Goal: Transaction & Acquisition: Purchase product/service

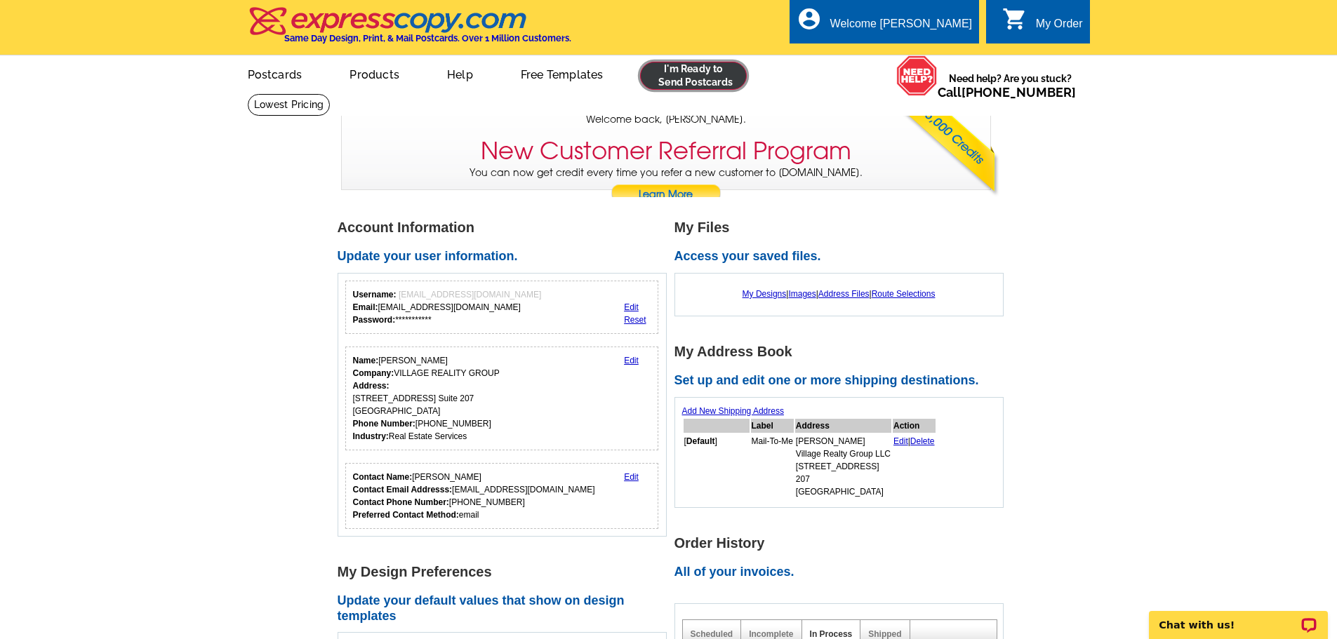
click at [700, 79] on link at bounding box center [693, 76] width 107 height 28
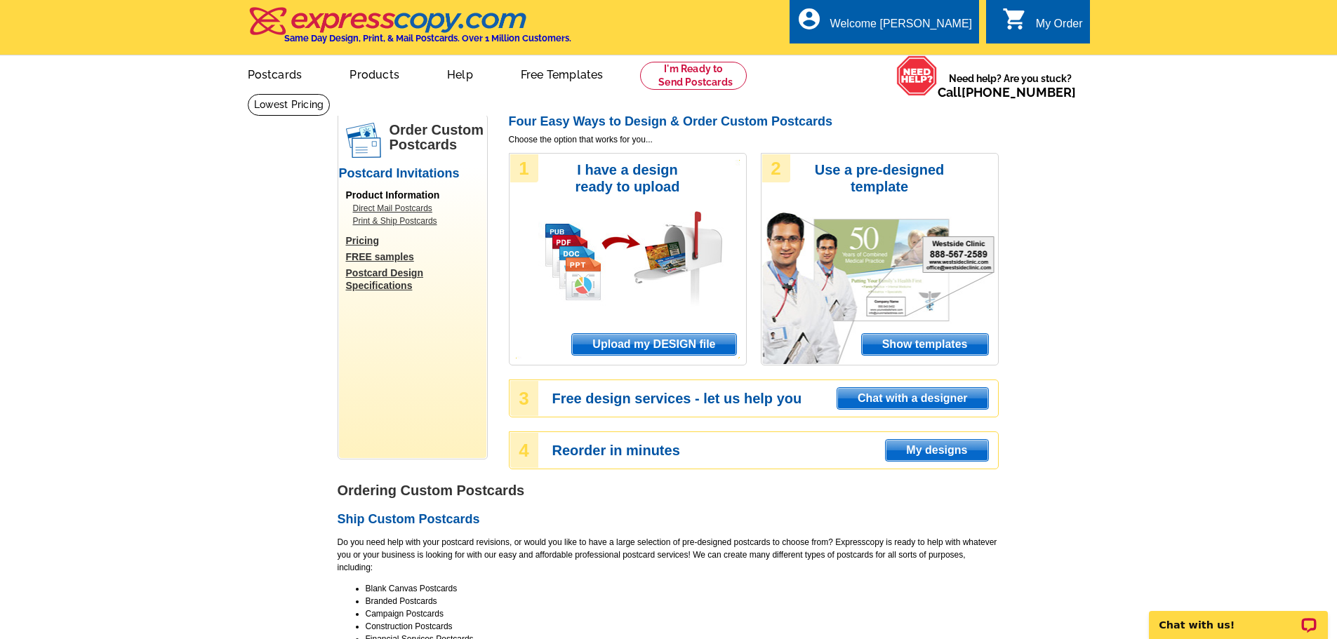
click at [630, 347] on span "Upload my DESIGN file" at bounding box center [653, 344] width 163 height 21
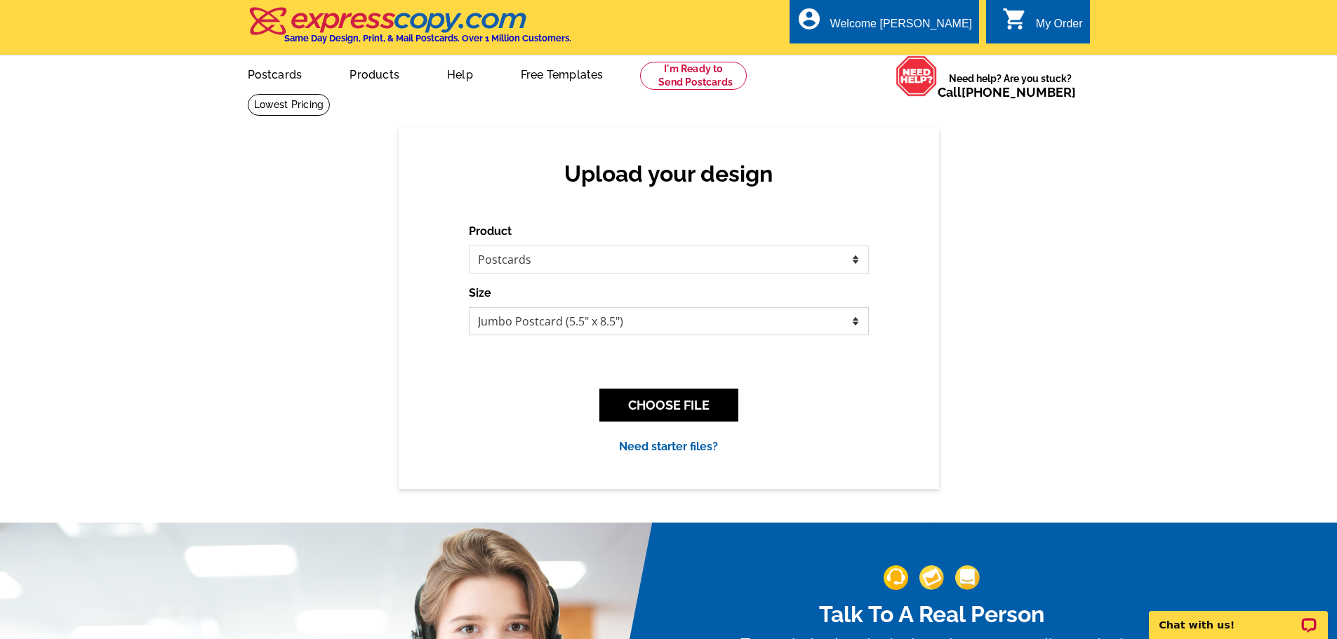
click at [598, 323] on select "Jumbo Postcard (5.5" x 8.5") Regular Postcard (4.25" x 5.6") Panoramic Postcard…" at bounding box center [669, 321] width 400 height 28
select select "3"
click at [469, 308] on select "Jumbo Postcard (5.5" x 8.5") Regular Postcard (4.25" x 5.6") Panoramic Postcard…" at bounding box center [669, 321] width 400 height 28
click at [671, 410] on button "CHOOSE FILE" at bounding box center [668, 405] width 139 height 33
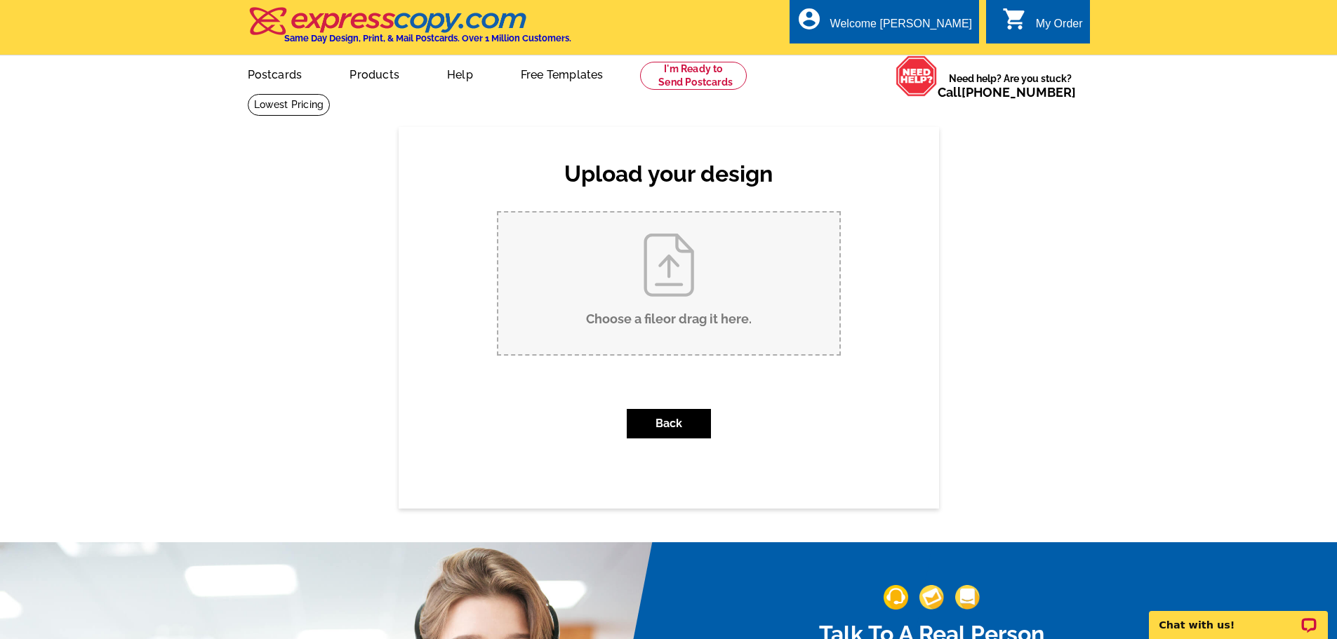
click at [627, 299] on input "Choose a file or drag it here ." at bounding box center [668, 284] width 341 height 142
type input "C:\fakepath\DAVID FRONT PC.pdf"
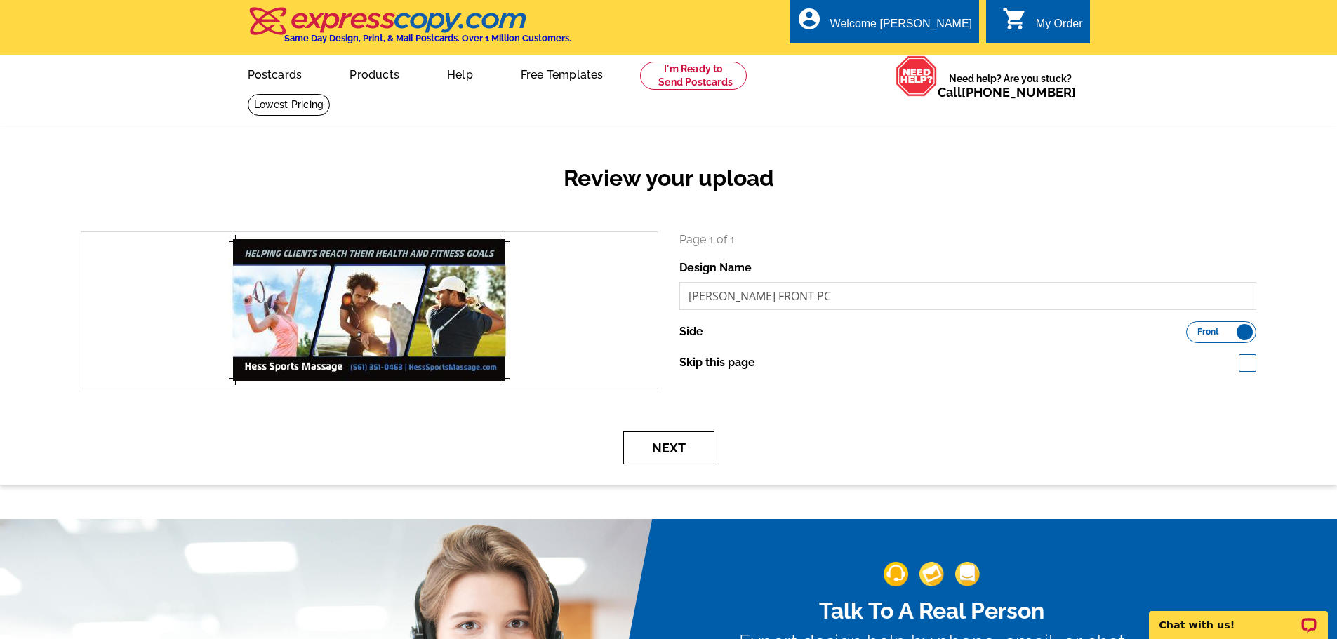
click at [664, 455] on button "Next" at bounding box center [668, 448] width 91 height 33
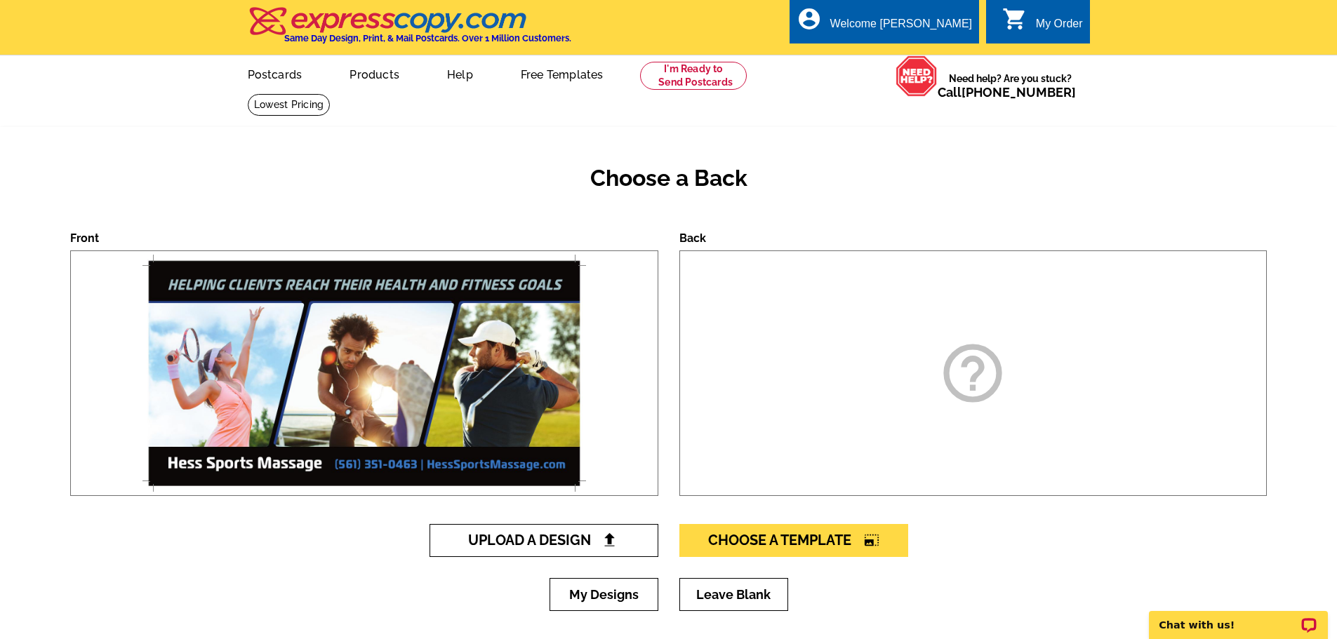
drag, startPoint x: 576, startPoint y: 532, endPoint x: 584, endPoint y: 525, distance: 10.4
click at [576, 532] on link "Upload A Design" at bounding box center [543, 540] width 229 height 33
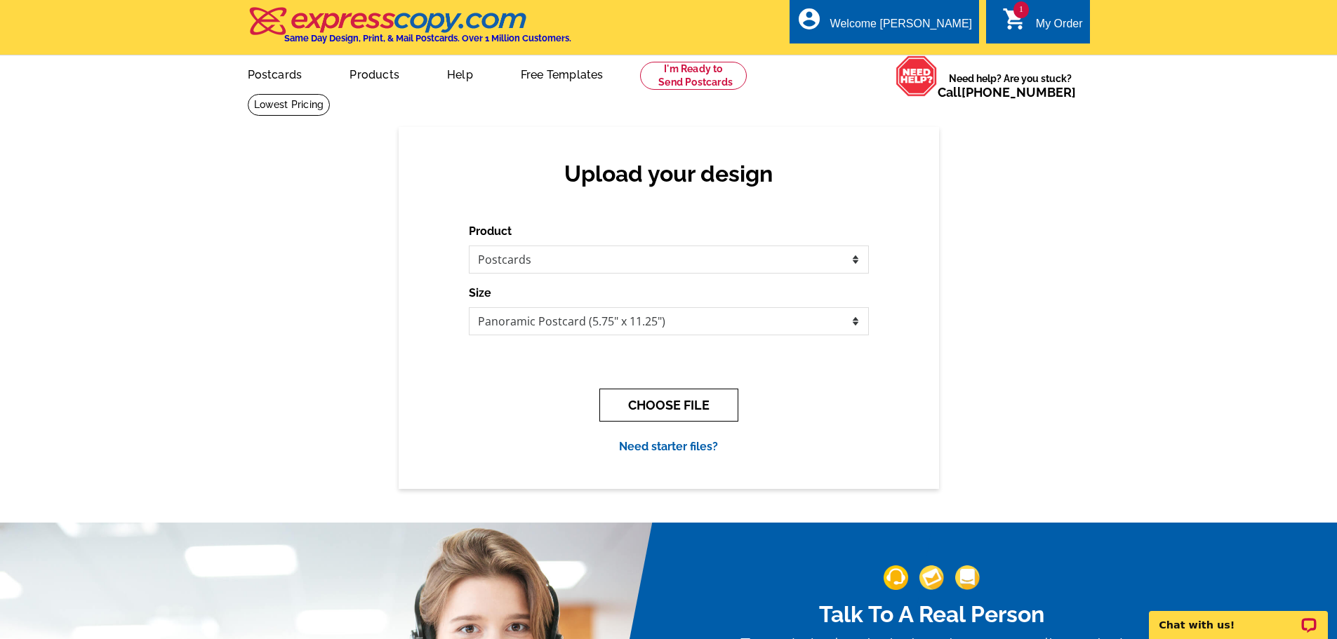
click at [639, 403] on button "CHOOSE FILE" at bounding box center [668, 405] width 139 height 33
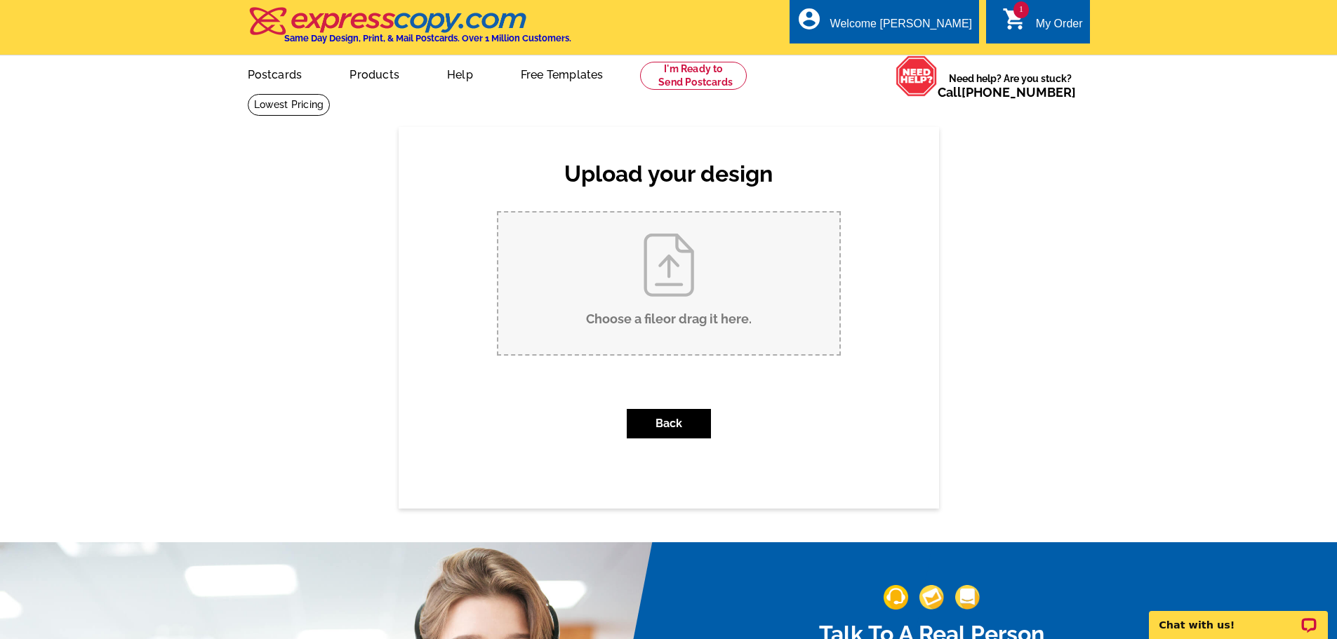
click at [666, 291] on input "Choose a file or drag it here ." at bounding box center [668, 284] width 341 height 142
type input "C:\fakepath\DAVID BACK PC without return add.pdf"
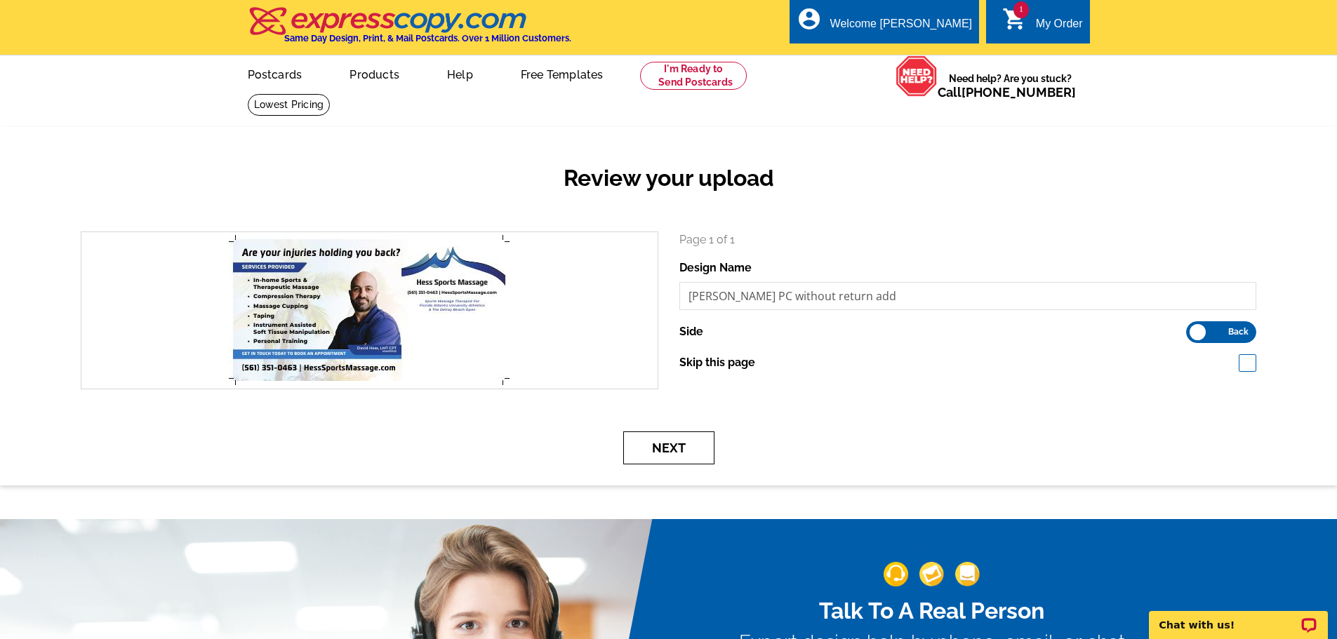
click at [661, 457] on button "Next" at bounding box center [668, 448] width 91 height 33
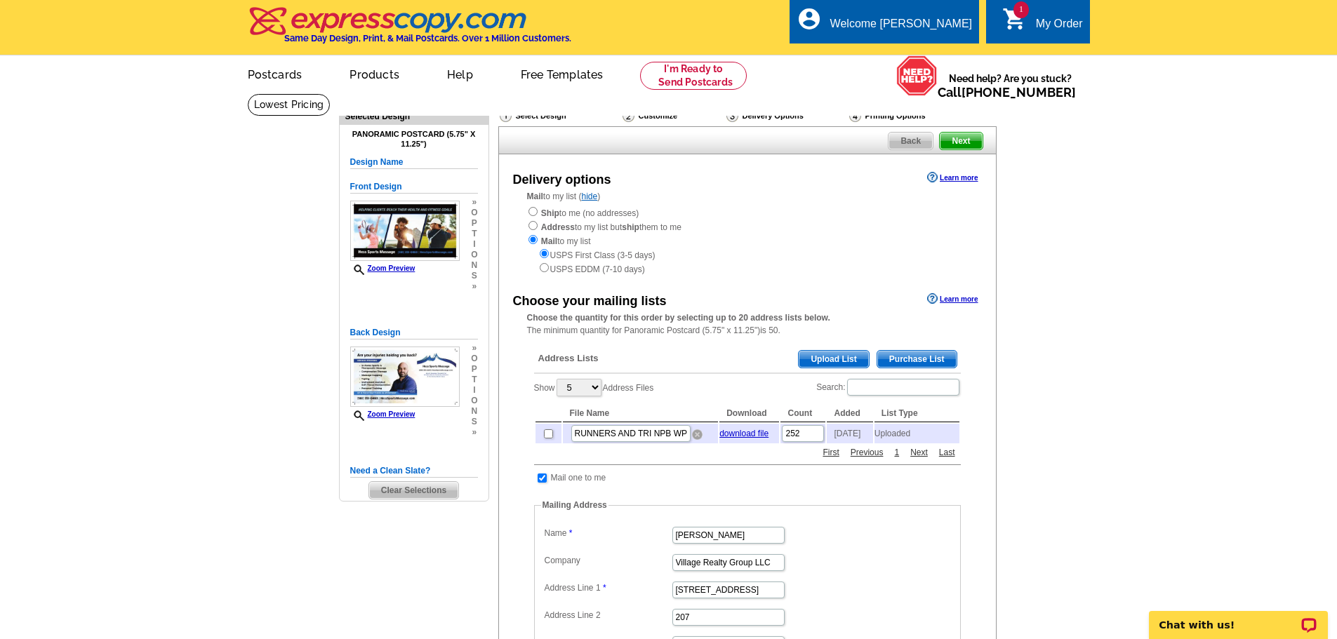
click at [697, 436] on img at bounding box center [697, 434] width 11 height 11
click at [831, 362] on span "Upload List" at bounding box center [832, 359] width 69 height 17
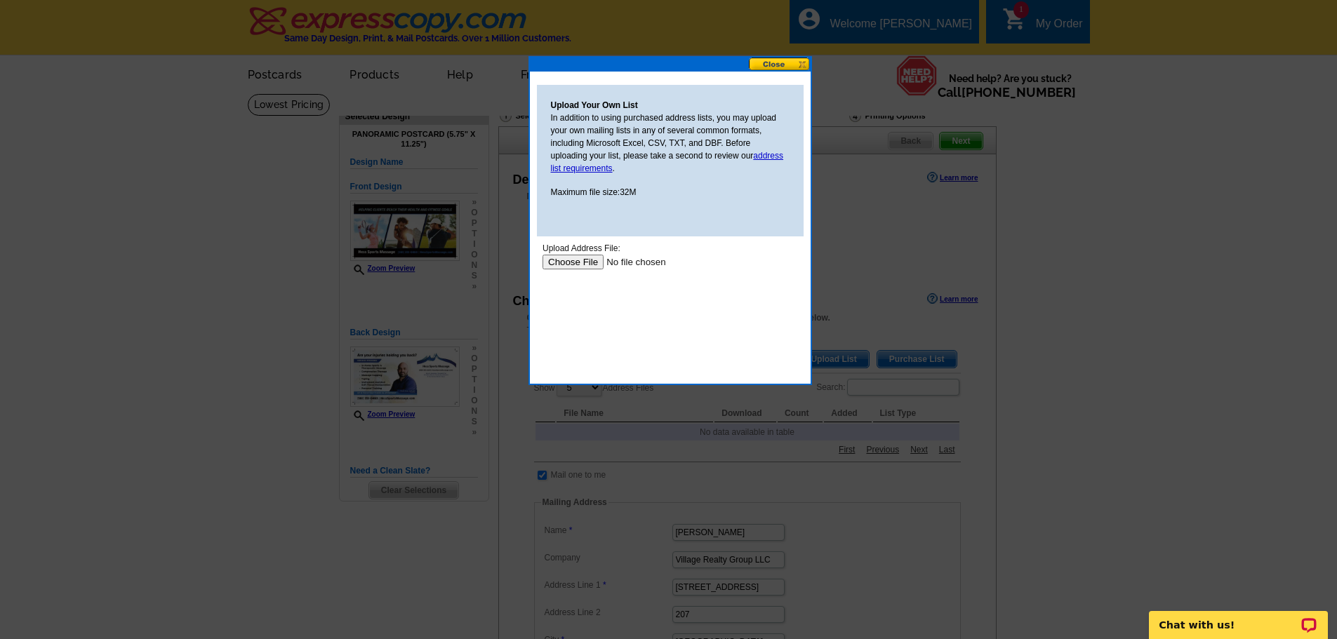
click at [569, 263] on input "file" at bounding box center [631, 262] width 178 height 15
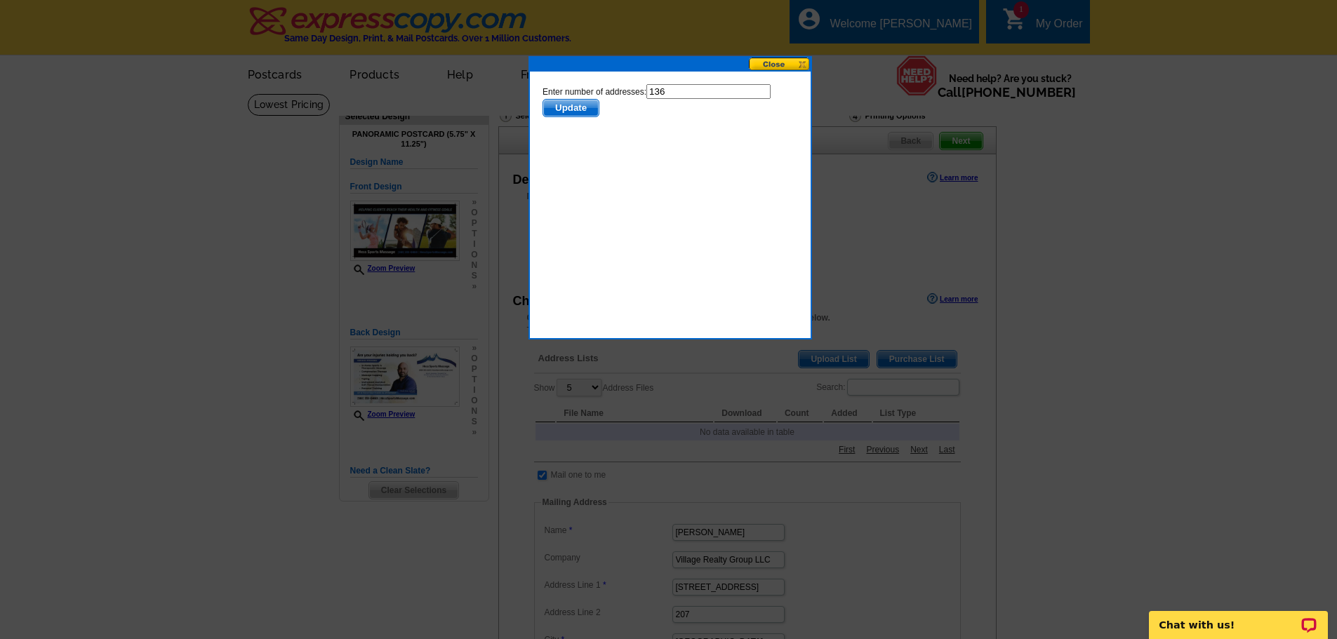
click at [567, 105] on span "Update" at bounding box center [569, 108] width 55 height 17
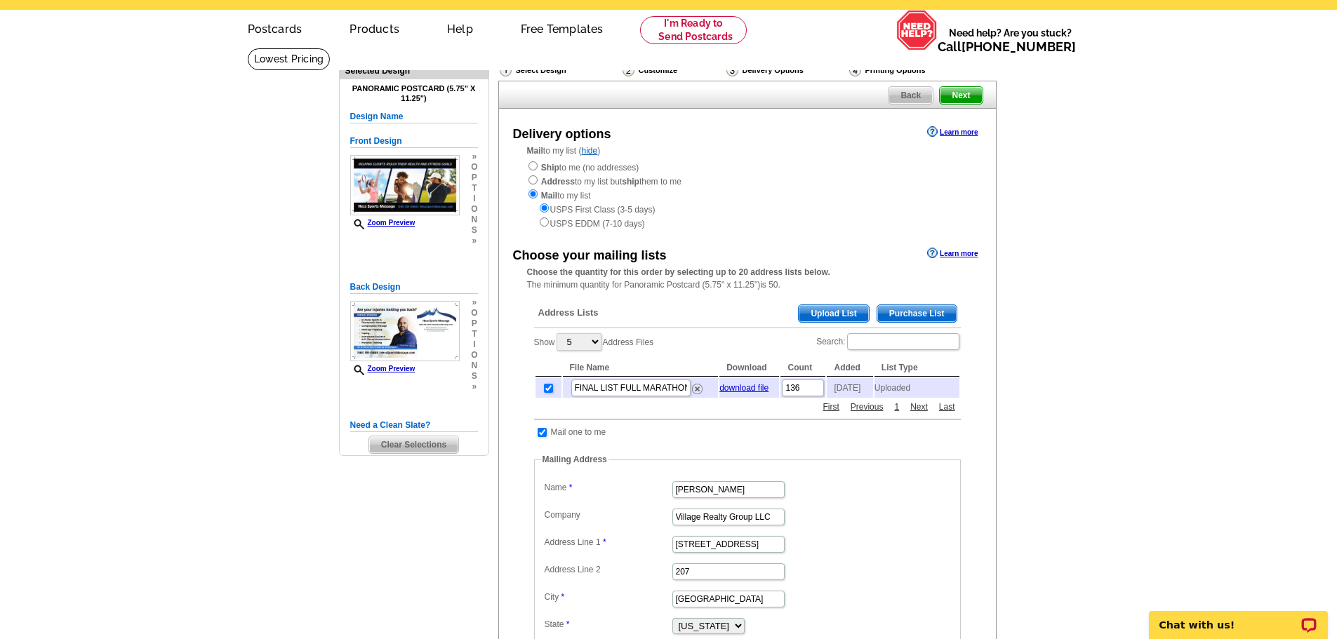
scroll to position [70, 0]
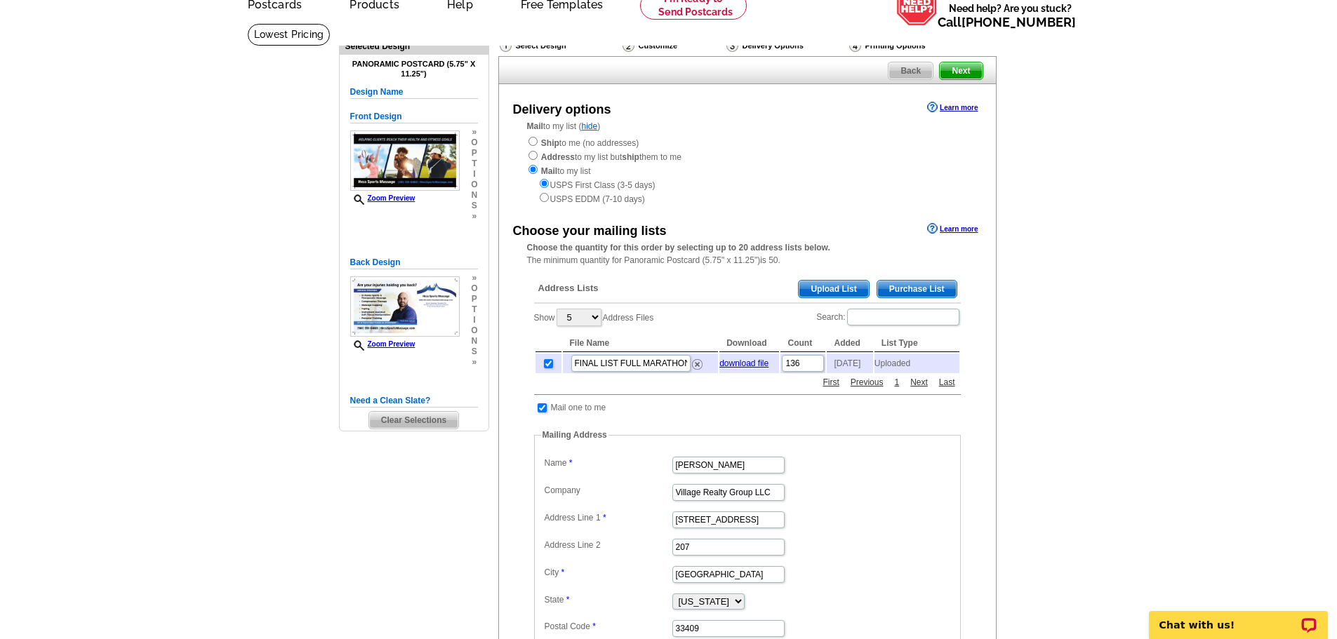
click at [542, 413] on input "checkbox" at bounding box center [541, 407] width 9 height 9
checkbox input "false"
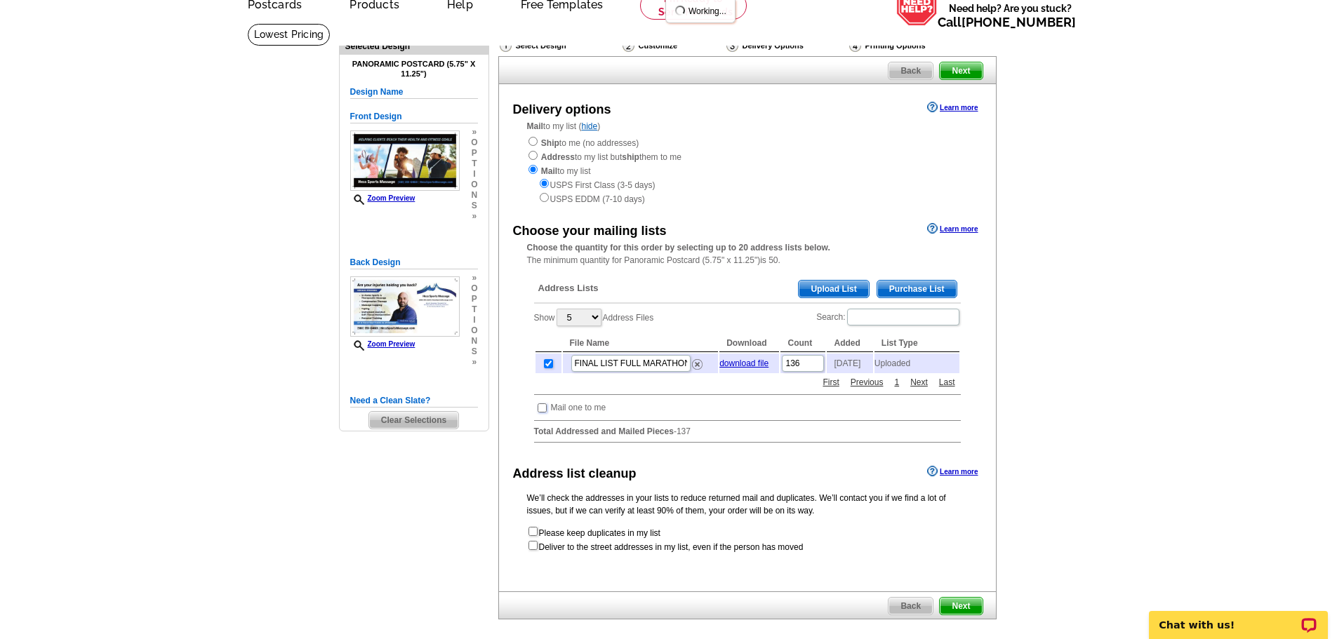
scroll to position [140, 0]
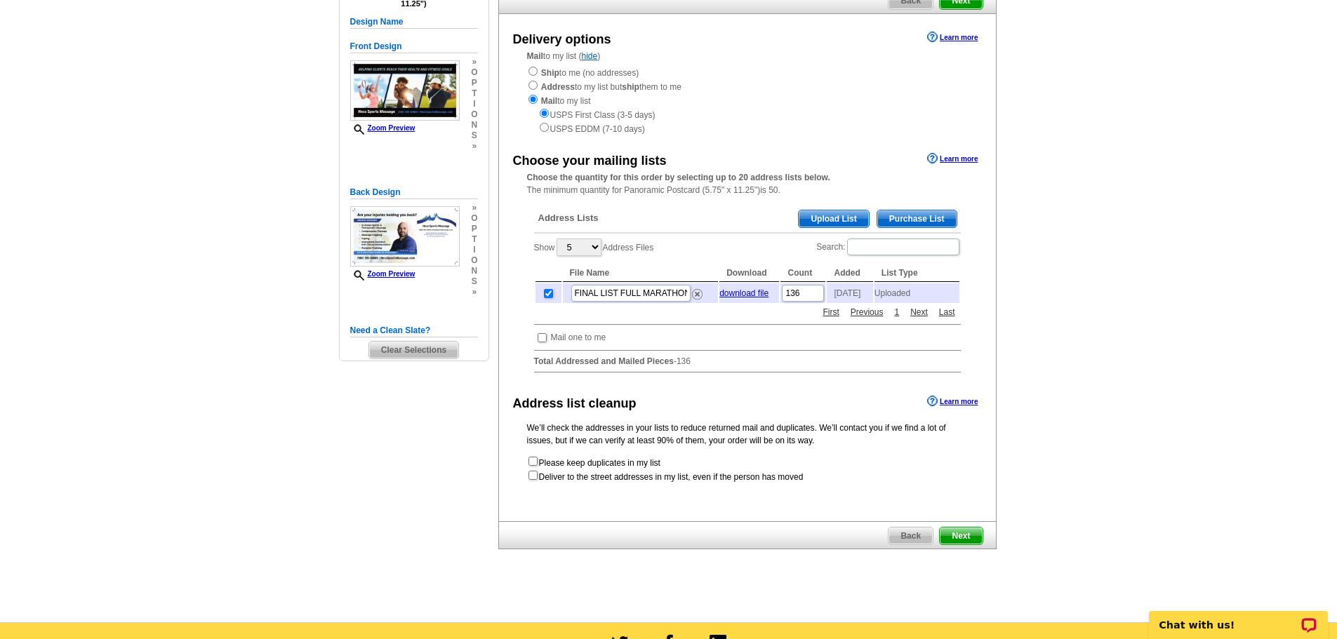
click at [965, 543] on span "Next" at bounding box center [960, 536] width 42 height 17
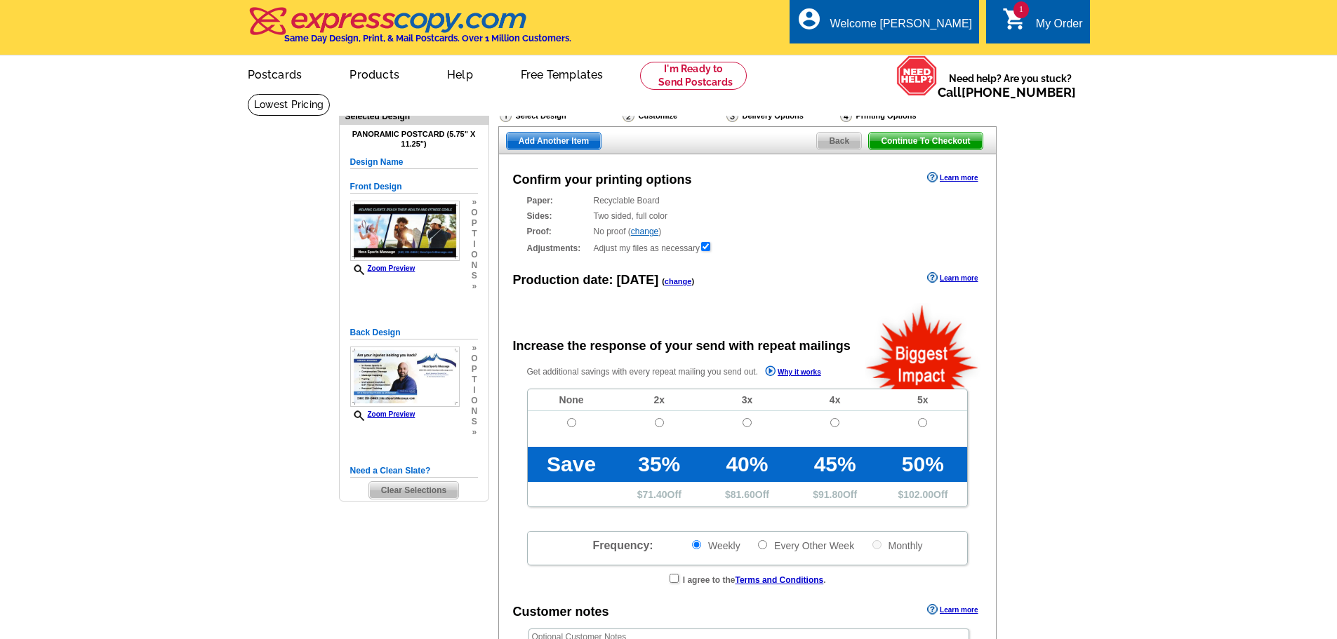
radio input "false"
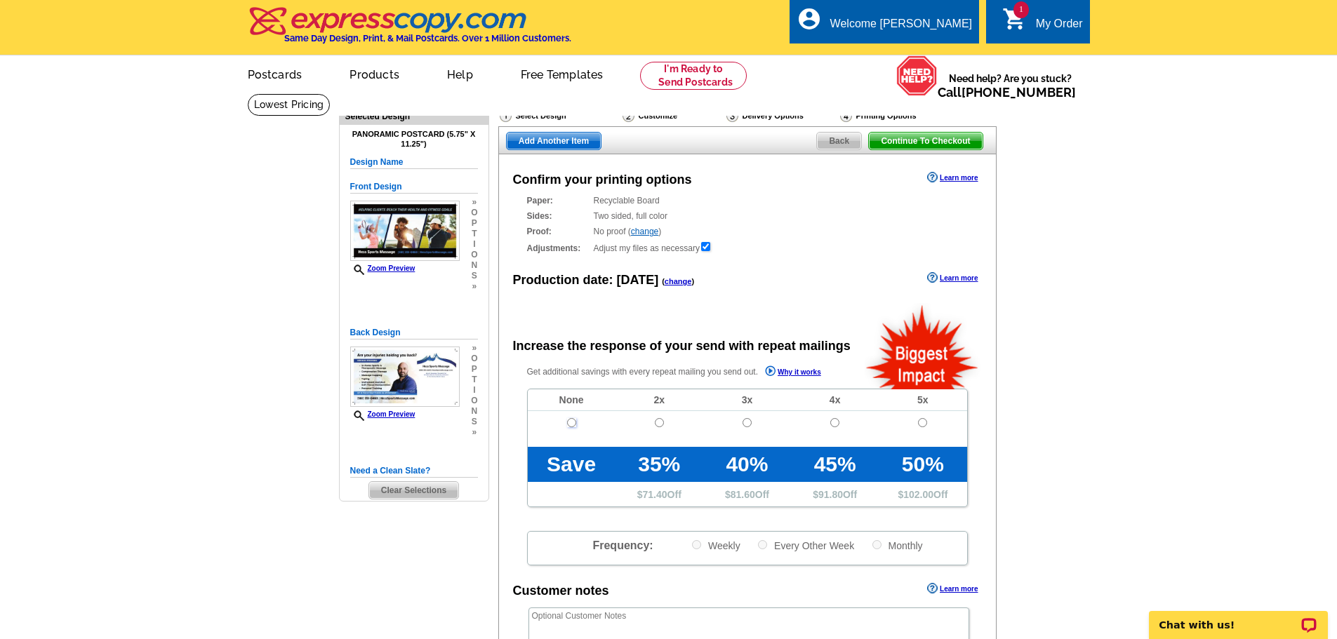
click at [573, 422] on input "radio" at bounding box center [571, 422] width 9 height 9
radio input "true"
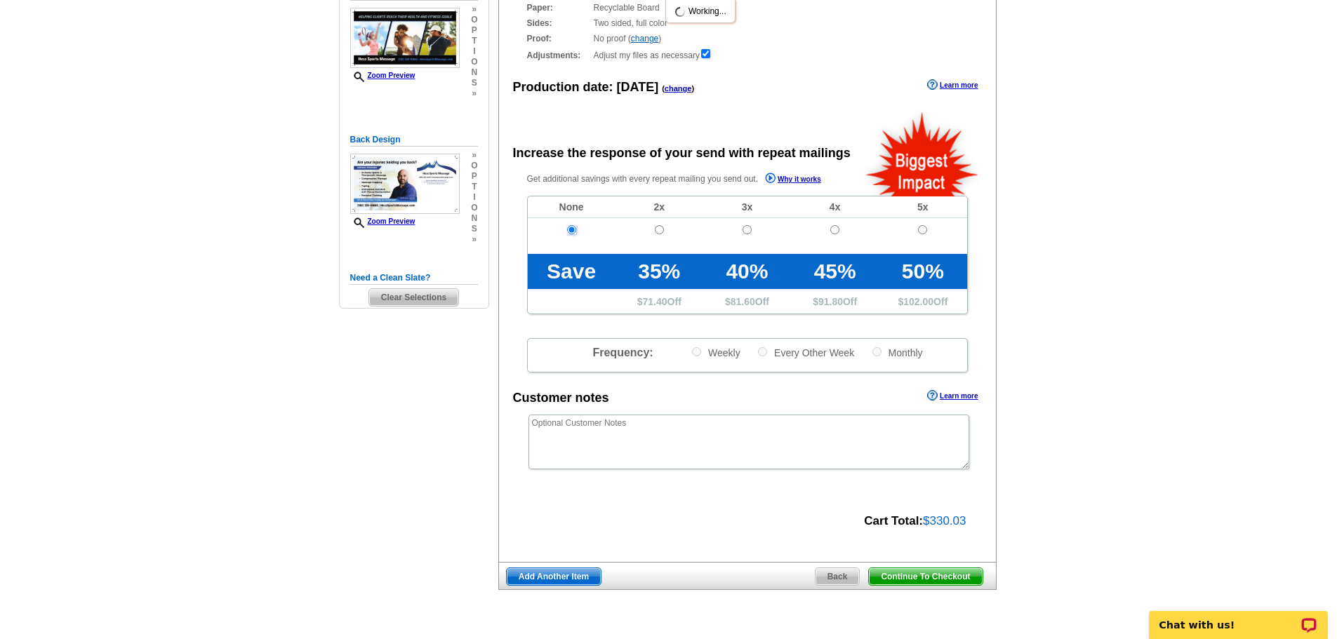
scroll to position [210, 0]
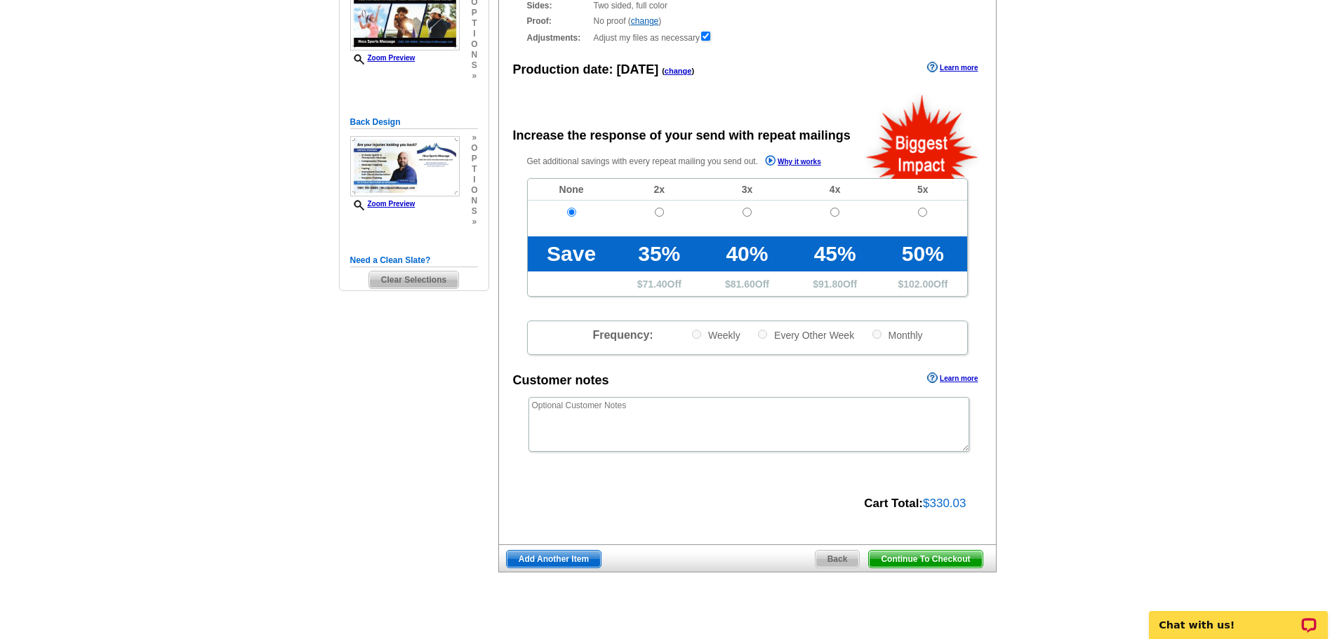
click at [914, 563] on span "Continue To Checkout" at bounding box center [925, 559] width 113 height 17
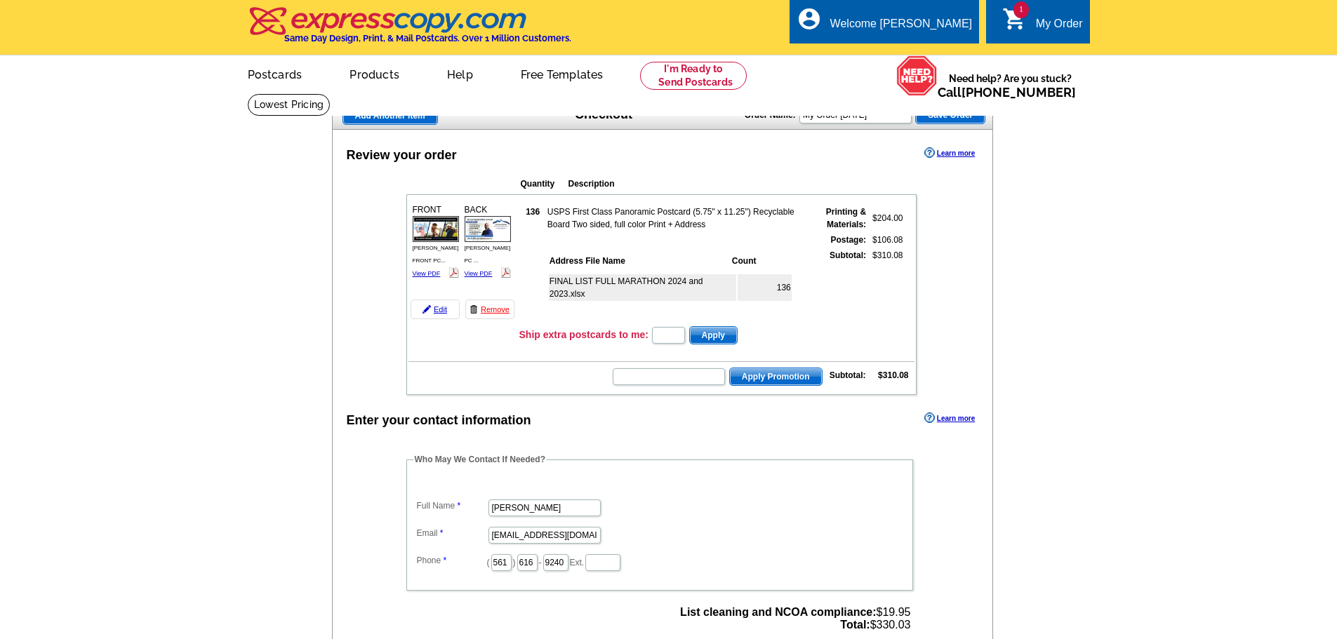
click at [657, 308] on div "FINAL LIST FULL MARATHON 2024 and 2023.xlsx 136" at bounding box center [678, 294] width 263 height 51
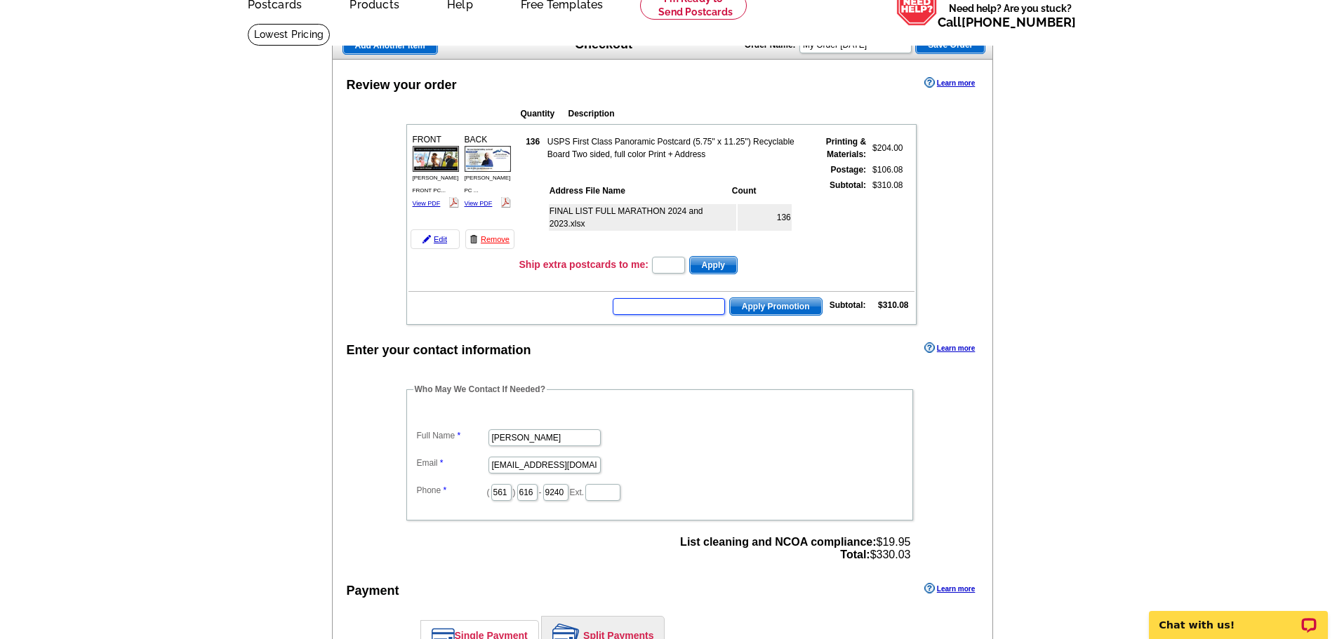
click at [639, 311] on input "text" at bounding box center [669, 306] width 112 height 17
type input "E30"
click at [772, 305] on span "Apply Promotion" at bounding box center [776, 306] width 92 height 17
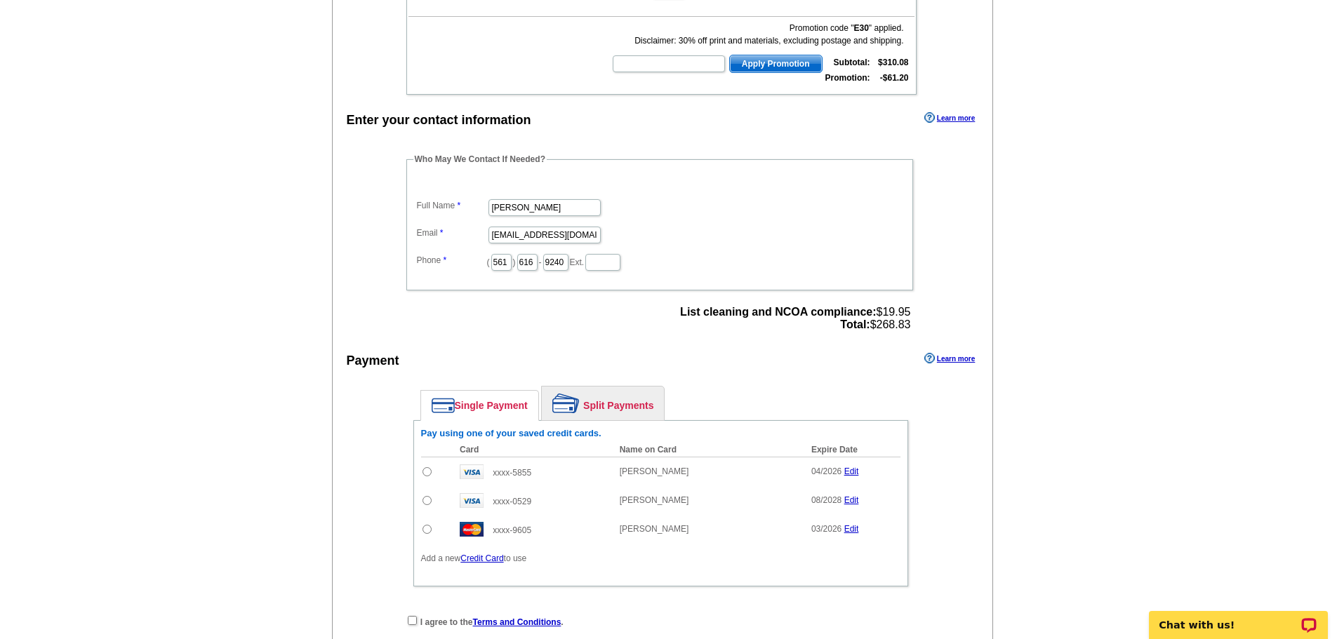
scroll to position [351, 0]
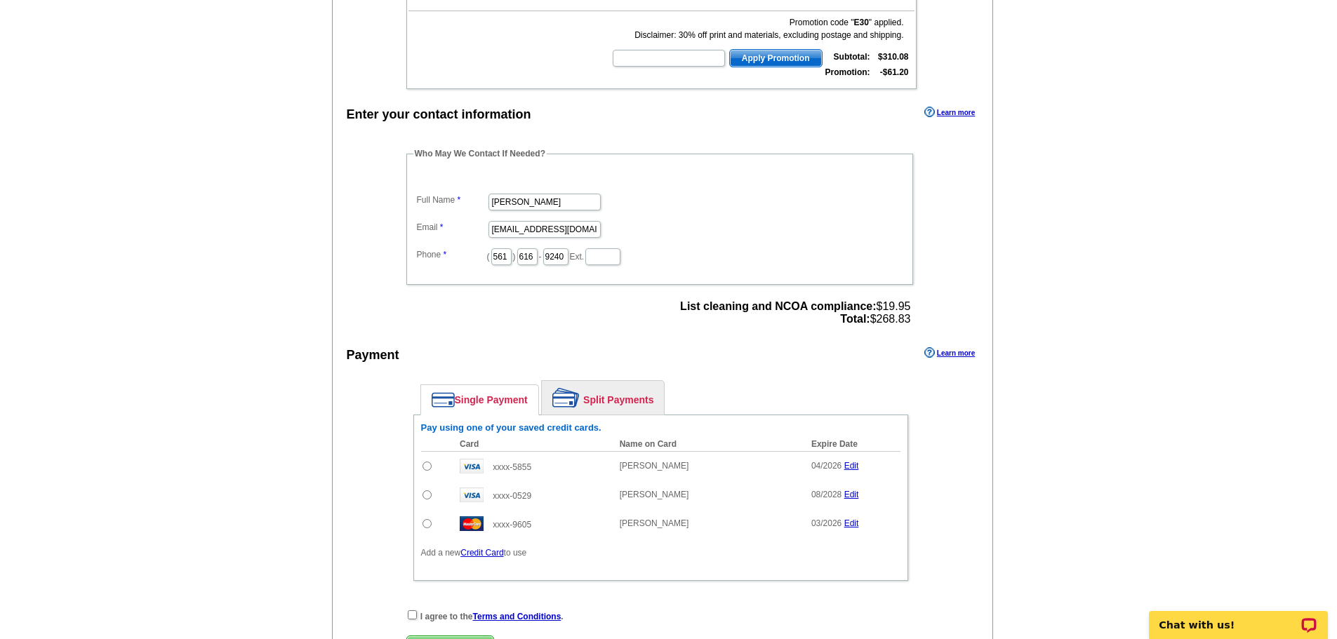
click at [429, 468] on input "radio" at bounding box center [426, 466] width 9 height 9
radio input "true"
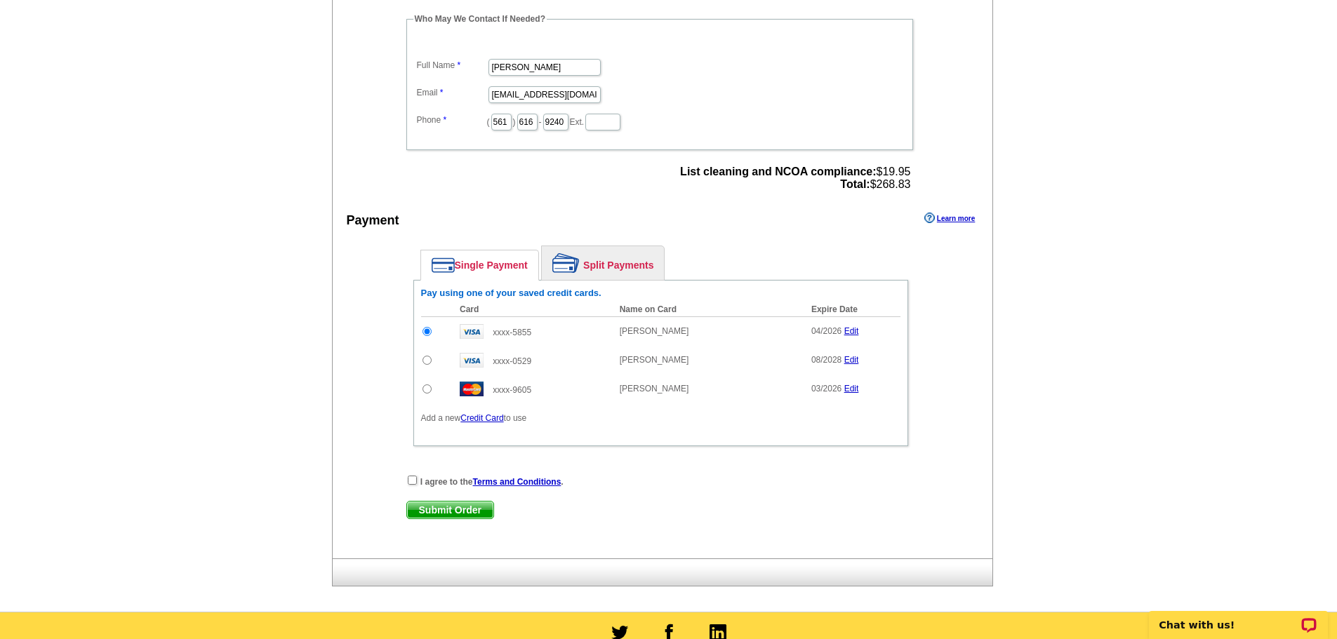
scroll to position [491, 0]
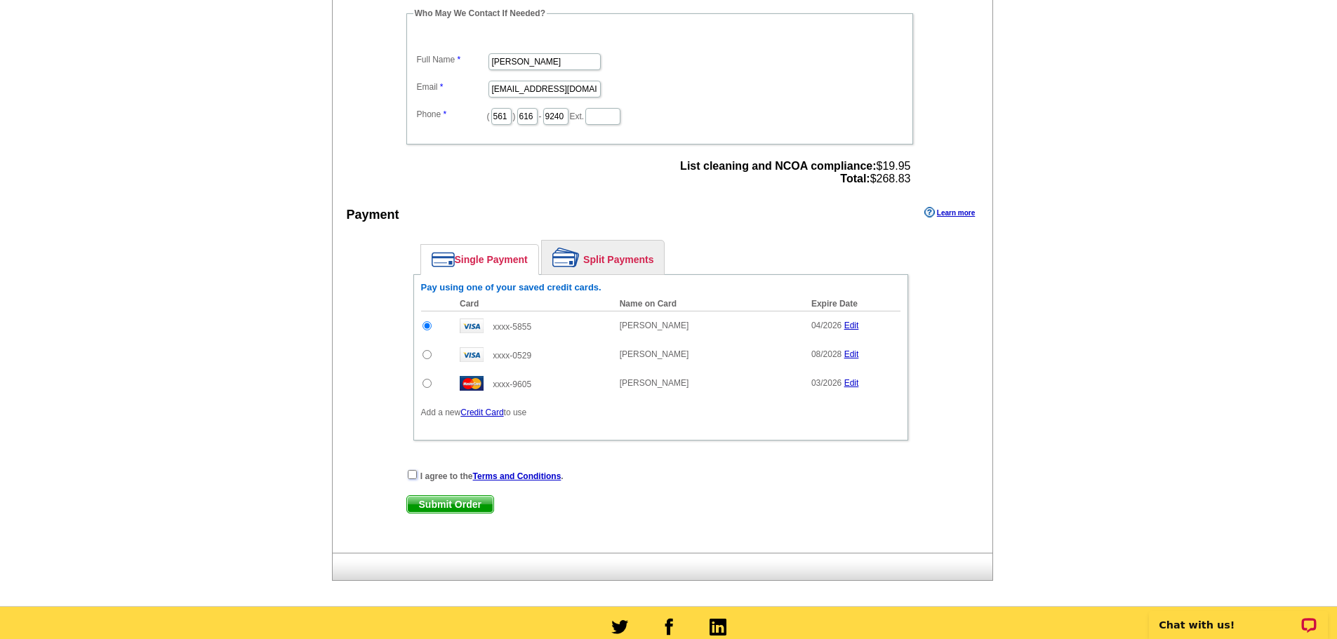
click at [414, 477] on input "checkbox" at bounding box center [412, 474] width 9 height 9
checkbox input "true"
click at [445, 511] on span "Submit Order" at bounding box center [450, 504] width 86 height 17
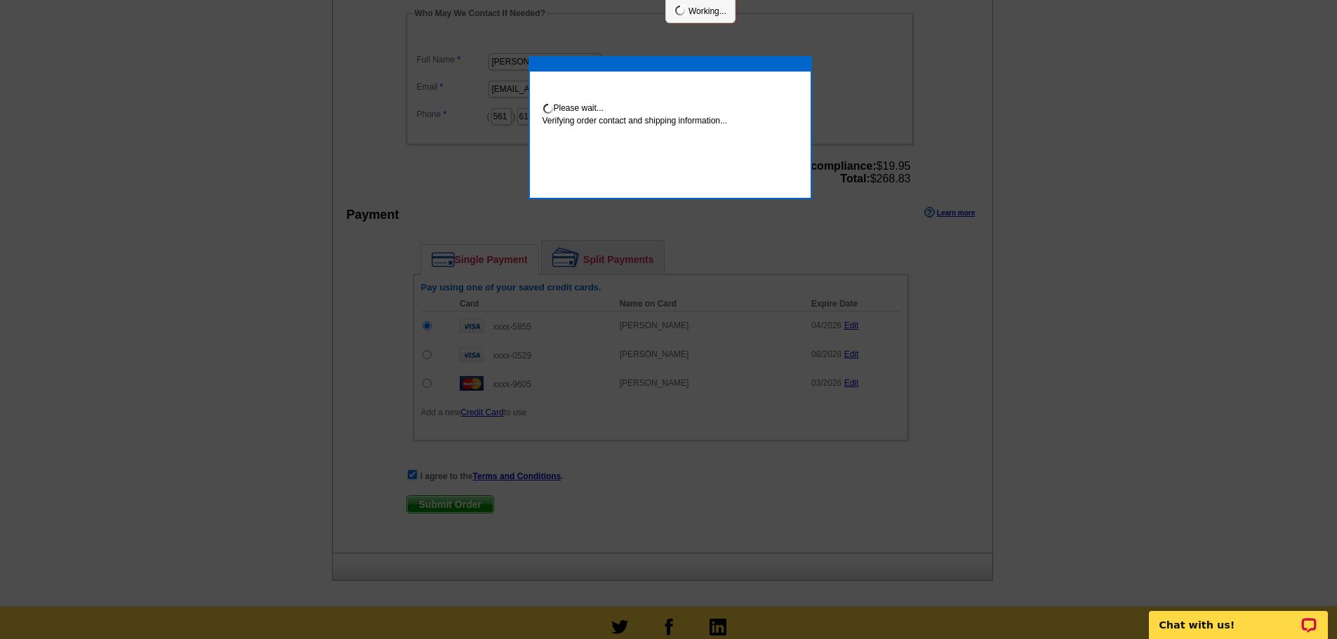
scroll to position [486, 0]
